Goal: Task Accomplishment & Management: Complete application form

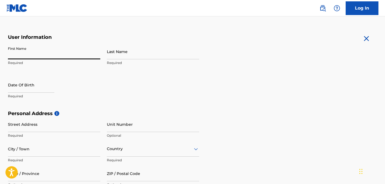
type input "[PERSON_NAME]"
type input "Bugler"
type input "[STREET_ADDRESS][PERSON_NAME]"
type input "Plainfield"
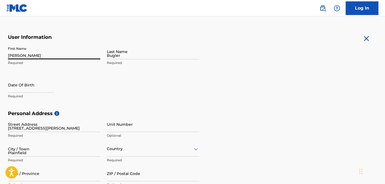
type input "[GEOGRAPHIC_DATA]"
type input "IN"
type input "46168"
type input "317"
type input "5601640"
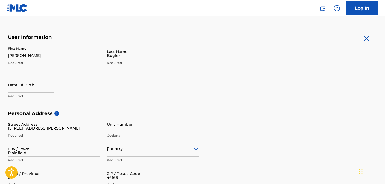
type input "emilylorainebugler@gmail.com"
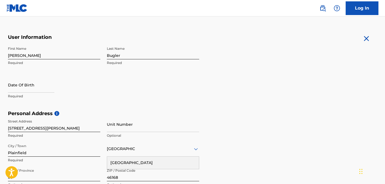
click at [28, 93] on div at bounding box center [31, 85] width 46 height 17
click at [28, 91] on input "text" at bounding box center [31, 85] width 46 height 16
select select "7"
select select "2025"
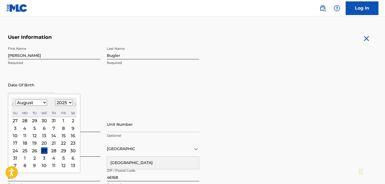
click at [23, 103] on select "January February March April May June July August September October November De…" at bounding box center [31, 103] width 31 height 6
select select "10"
click at [16, 100] on select "January February March April May June July August September October November De…" at bounding box center [31, 103] width 31 height 6
click at [66, 103] on select "1899 1900 1901 1902 1903 1904 1905 1906 1907 1908 1909 1910 1911 1912 1913 1914…" at bounding box center [64, 103] width 18 height 6
select select "2003"
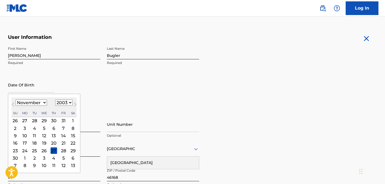
click at [55, 100] on select "1899 1900 1901 1902 1903 1904 1905 1906 1907 1908 1909 1910 1911 1912 1913 1914…" at bounding box center [64, 103] width 18 height 6
click at [35, 145] on div "18" at bounding box center [34, 143] width 7 height 7
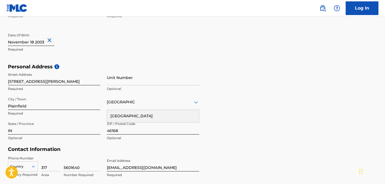
scroll to position [142, 0]
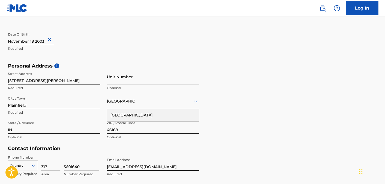
click at [38, 80] on input "[STREET_ADDRESS][PERSON_NAME]" at bounding box center [54, 77] width 92 height 16
type input "[STREET_ADDRESS][PERSON_NAME]"
click at [71, 107] on input "Plainfield" at bounding box center [54, 102] width 92 height 16
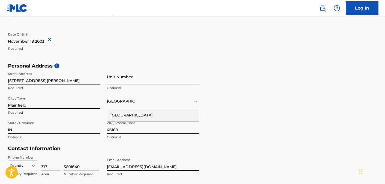
type input "[GEOGRAPHIC_DATA]"
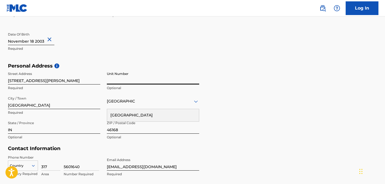
click at [123, 81] on input "Unit Number" at bounding box center [153, 77] width 92 height 16
type input "Apt 307"
click at [139, 112] on div "[GEOGRAPHIC_DATA]" at bounding box center [153, 115] width 92 height 12
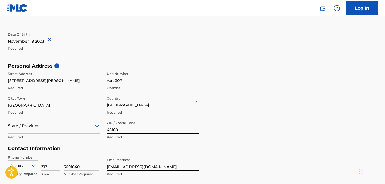
type input "[GEOGRAPHIC_DATA]"
type input "[US_STATE]"
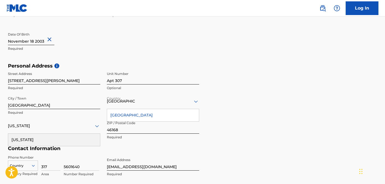
click at [53, 133] on div "[US_STATE]" at bounding box center [54, 126] width 92 height 16
click at [41, 136] on div "[US_STATE]" at bounding box center [54, 140] width 92 height 12
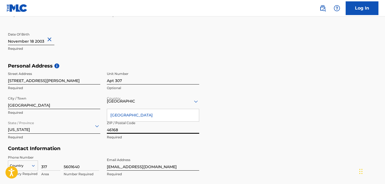
click at [123, 132] on input "46168" at bounding box center [153, 126] width 92 height 16
type input "37210"
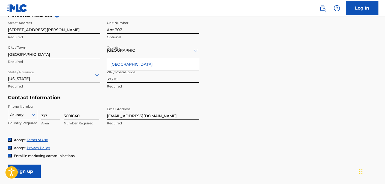
scroll to position [201, 0]
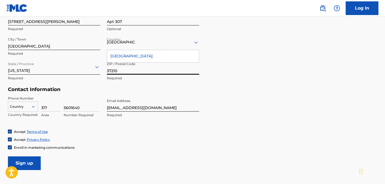
click at [129, 106] on input "emilylorainebugler@gmail.com" at bounding box center [153, 104] width 92 height 16
type input "[EMAIL_ADDRESS][DOMAIN_NAME]"
click at [32, 163] on input "Sign up" at bounding box center [24, 163] width 33 height 14
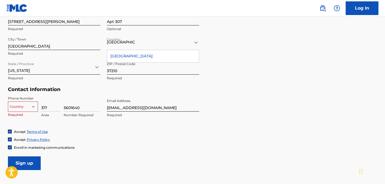
click at [24, 107] on div "option , selected. Select is focused ,type to refine list, press Down to open t…" at bounding box center [23, 105] width 30 height 8
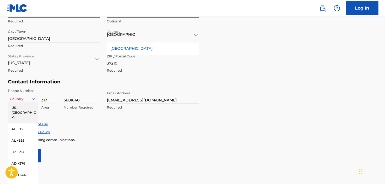
click at [23, 110] on div "US, [GEOGRAPHIC_DATA] +1" at bounding box center [23, 112] width 30 height 21
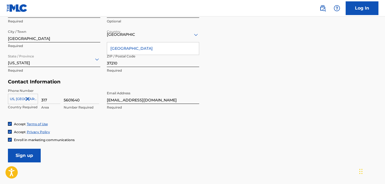
click at [34, 155] on input "Sign up" at bounding box center [24, 156] width 33 height 14
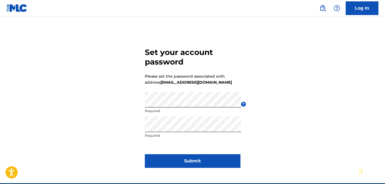
click at [179, 158] on button "Submit" at bounding box center [193, 161] width 96 height 14
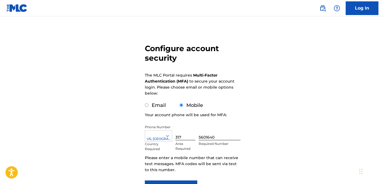
scroll to position [48, 0]
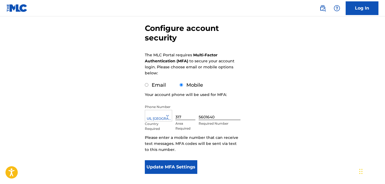
click at [180, 166] on button "Update MFA Settings" at bounding box center [171, 167] width 53 height 14
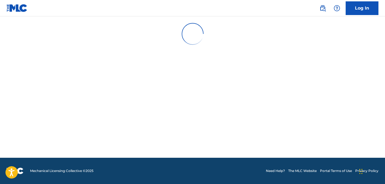
scroll to position [0, 0]
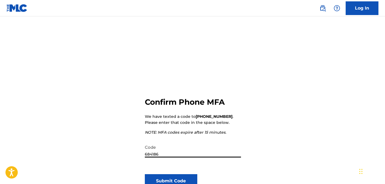
type input "684186"
click at [175, 180] on button "Submit Code" at bounding box center [171, 181] width 53 height 14
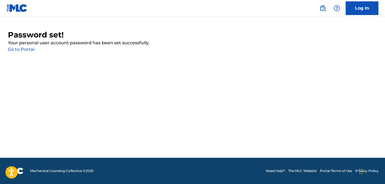
click at [22, 49] on link "Go to Portal" at bounding box center [21, 49] width 27 height 5
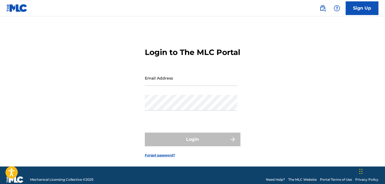
click at [170, 86] on input "Email Address" at bounding box center [191, 78] width 92 height 16
type input "[EMAIL_ADDRESS][DOMAIN_NAME]"
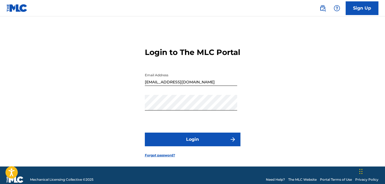
click at [186, 146] on button "Login" at bounding box center [193, 140] width 96 height 14
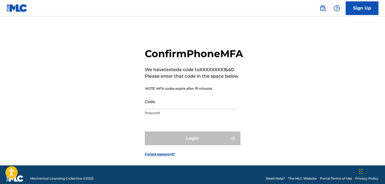
click at [158, 109] on input "Code" at bounding box center [191, 102] width 92 height 16
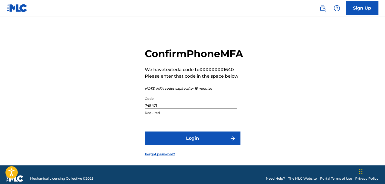
type input "745471"
click at [145, 132] on button "Login" at bounding box center [193, 139] width 96 height 14
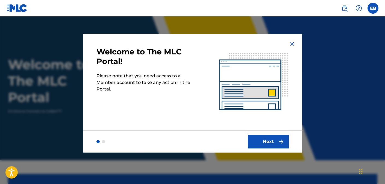
click at [269, 141] on button "Next" at bounding box center [268, 142] width 41 height 14
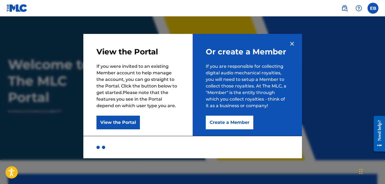
click at [244, 120] on button "Create a Member" at bounding box center [230, 123] width 48 height 14
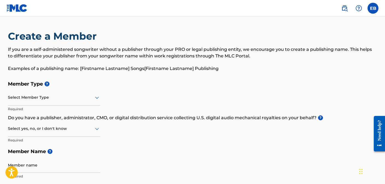
click at [35, 98] on div at bounding box center [54, 97] width 92 height 7
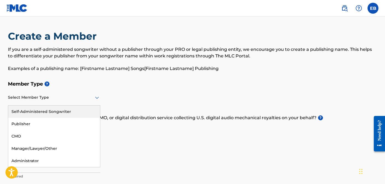
click at [35, 112] on div "Self-Administered Songwriter" at bounding box center [54, 112] width 92 height 12
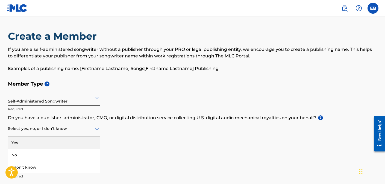
click at [30, 131] on div at bounding box center [54, 128] width 92 height 7
click at [29, 139] on div "Yes" at bounding box center [54, 143] width 92 height 12
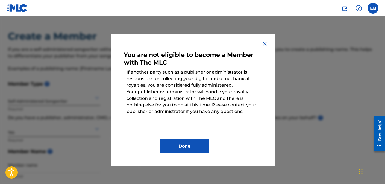
click at [186, 149] on button "Done" at bounding box center [184, 146] width 49 height 14
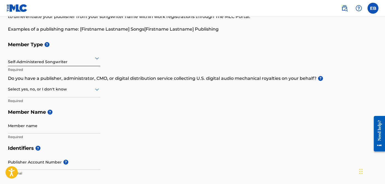
scroll to position [40, 0]
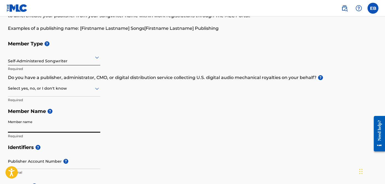
click at [30, 127] on input "Member name" at bounding box center [54, 125] width 92 height 16
type input "[PERSON_NAME]"
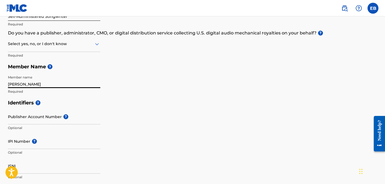
scroll to position [108, 0]
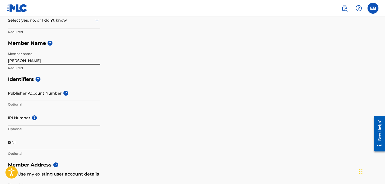
click at [46, 95] on input "Publisher Account Number ?" at bounding box center [54, 93] width 92 height 16
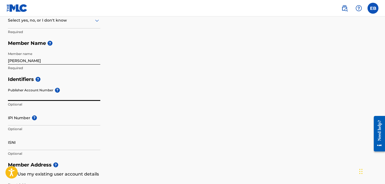
click at [31, 124] on input "IPI Number ?" at bounding box center [54, 118] width 92 height 16
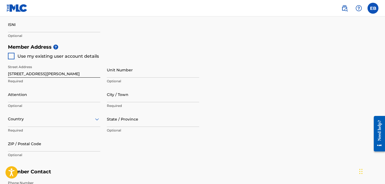
scroll to position [226, 0]
click at [10, 57] on div at bounding box center [11, 56] width 7 height 7
type input "[STREET_ADDRESS][PERSON_NAME]"
type input "[GEOGRAPHIC_DATA]"
type input "37210"
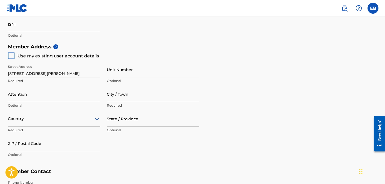
type input "317"
type input "5601640"
type input "[EMAIL_ADDRESS][DOMAIN_NAME]"
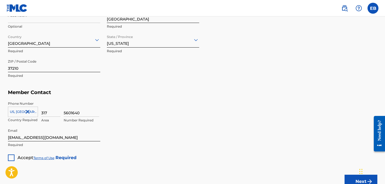
scroll to position [349, 0]
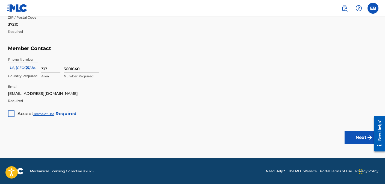
click at [11, 114] on div at bounding box center [11, 113] width 7 height 7
click at [360, 137] on button "Next" at bounding box center [361, 138] width 33 height 14
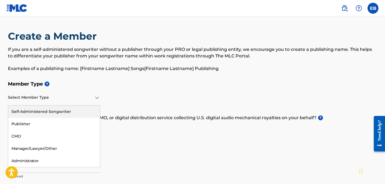
click at [52, 95] on div at bounding box center [54, 97] width 92 height 7
click at [36, 111] on div "Self-Administered Songwriter" at bounding box center [54, 112] width 92 height 12
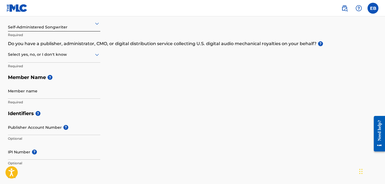
scroll to position [75, 0]
click at [33, 93] on input "Member name" at bounding box center [54, 91] width 92 height 16
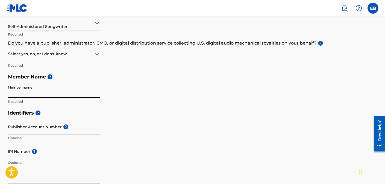
type input "[PERSON_NAME]"
click at [49, 129] on input "Publisher Account Number ?" at bounding box center [54, 127] width 92 height 16
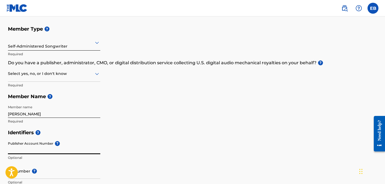
scroll to position [55, 0]
click at [55, 75] on div at bounding box center [54, 74] width 92 height 7
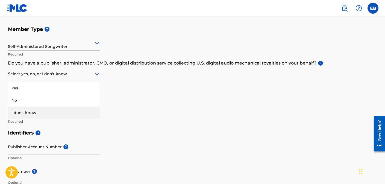
click at [45, 115] on div "I don't know" at bounding box center [54, 113] width 92 height 12
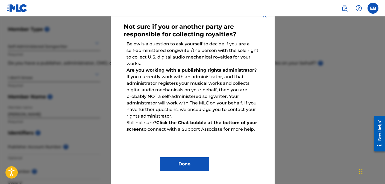
scroll to position [28, 0]
click at [200, 168] on button "Done" at bounding box center [184, 165] width 49 height 14
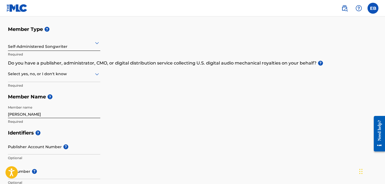
click at [66, 75] on div at bounding box center [54, 74] width 92 height 7
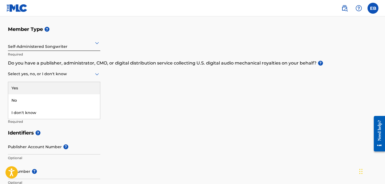
click at [57, 85] on div "Yes" at bounding box center [54, 88] width 92 height 12
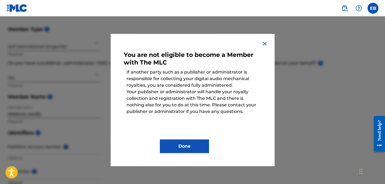
click at [196, 143] on button "Done" at bounding box center [184, 146] width 49 height 14
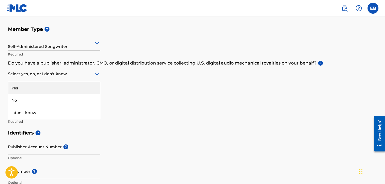
click at [57, 75] on div at bounding box center [54, 74] width 92 height 7
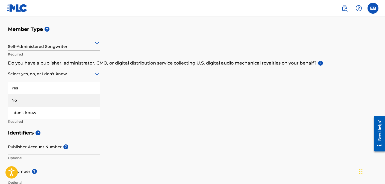
click at [48, 100] on div "No" at bounding box center [54, 100] width 92 height 12
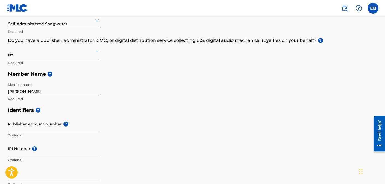
scroll to position [78, 0]
click at [40, 126] on input "Publisher Account Number ?" at bounding box center [54, 124] width 92 height 16
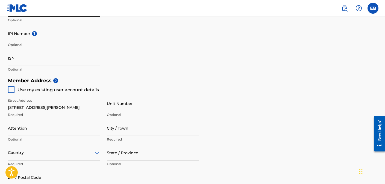
scroll to position [197, 0]
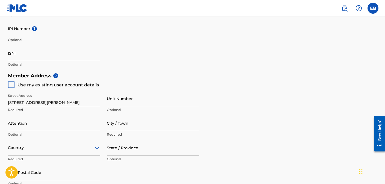
click at [12, 84] on div at bounding box center [11, 84] width 7 height 7
type input "[STREET_ADDRESS][PERSON_NAME]"
type input "[GEOGRAPHIC_DATA]"
type input "37210"
type input "317"
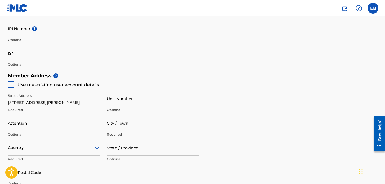
type input "5601640"
type input "[EMAIL_ADDRESS][DOMAIN_NAME]"
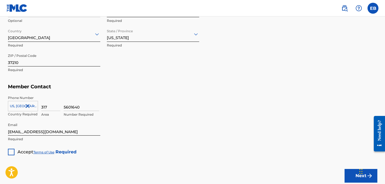
scroll to position [312, 0]
click at [9, 153] on div at bounding box center [11, 151] width 7 height 7
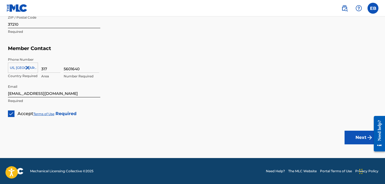
click at [363, 138] on button "Next" at bounding box center [361, 138] width 33 height 14
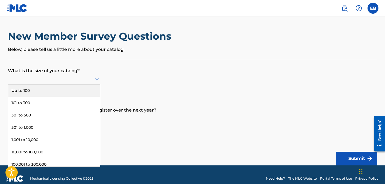
click at [74, 77] on div at bounding box center [54, 79] width 92 height 7
click at [57, 89] on div "Up to 100" at bounding box center [54, 91] width 92 height 12
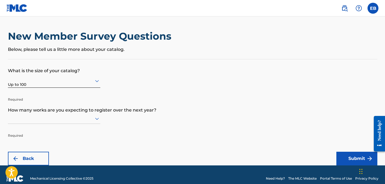
scroll to position [8, 0]
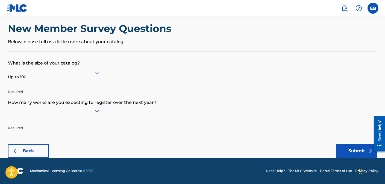
click at [48, 116] on div at bounding box center [54, 111] width 92 height 10
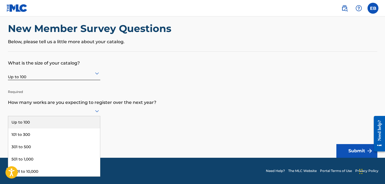
click at [46, 122] on div "Up to 100" at bounding box center [54, 122] width 92 height 12
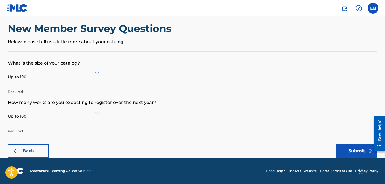
click at [353, 151] on button "Submit" at bounding box center [357, 151] width 41 height 14
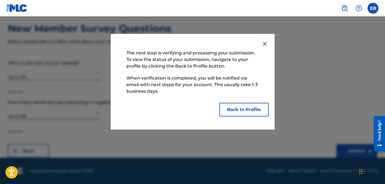
click at [250, 112] on button "Back to Profile" at bounding box center [244, 110] width 49 height 14
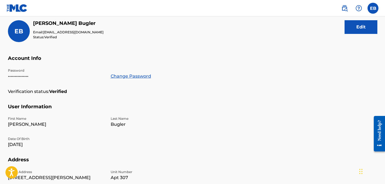
scroll to position [65, 0]
click at [356, 30] on button "Edit" at bounding box center [361, 28] width 33 height 14
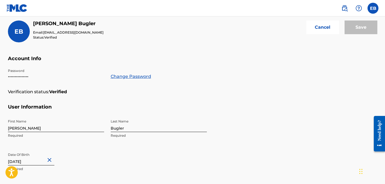
click at [19, 32] on span "EB" at bounding box center [18, 31] width 9 height 7
click at [34, 127] on input "[PERSON_NAME]" at bounding box center [56, 124] width 96 height 16
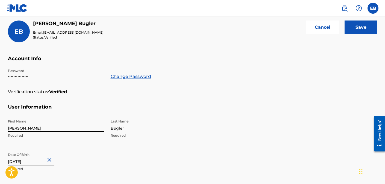
type input "[PERSON_NAME]"
click at [368, 26] on input "Save" at bounding box center [361, 28] width 33 height 14
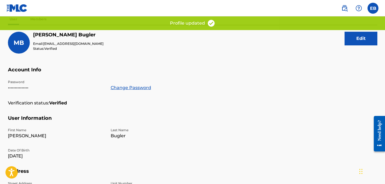
scroll to position [0, 0]
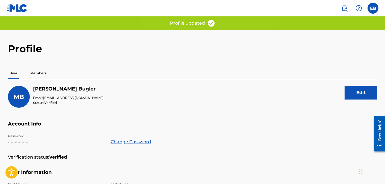
click at [372, 6] on label at bounding box center [373, 8] width 11 height 11
click at [373, 8] on input "EB [PERSON_NAME] [EMAIL_ADDRESS][DOMAIN_NAME] Notification Preferences Profile …" at bounding box center [373, 8] width 0 height 0
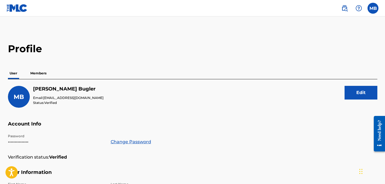
click at [347, 8] on img at bounding box center [345, 8] width 7 height 7
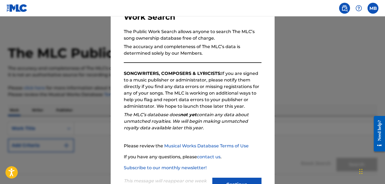
scroll to position [66, 0]
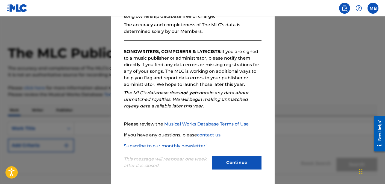
click at [238, 164] on button "Continue" at bounding box center [236, 163] width 49 height 14
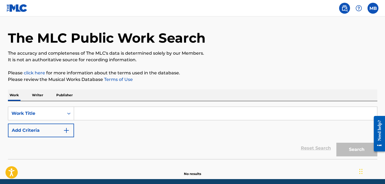
scroll to position [36, 0]
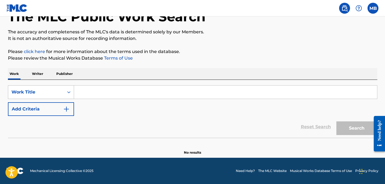
click at [53, 92] on div "Work Title" at bounding box center [35, 92] width 49 height 7
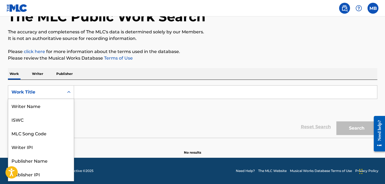
scroll to position [27, 0]
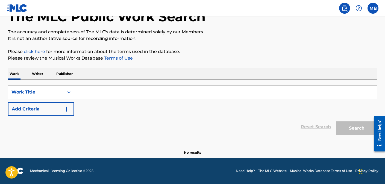
click at [101, 140] on section at bounding box center [193, 139] width 370 height 3
click at [40, 103] on button "Add Criteria" at bounding box center [41, 109] width 66 height 14
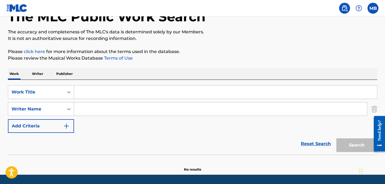
click at [97, 92] on input "Search Form" at bounding box center [225, 92] width 303 height 13
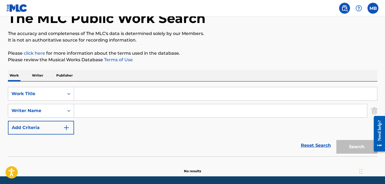
scroll to position [48, 0]
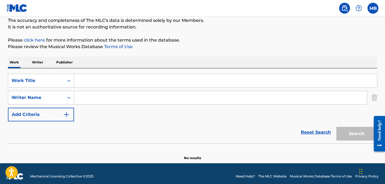
click at [93, 80] on input "Search Form" at bounding box center [225, 80] width 303 height 13
